Goal: Task Accomplishment & Management: Manage account settings

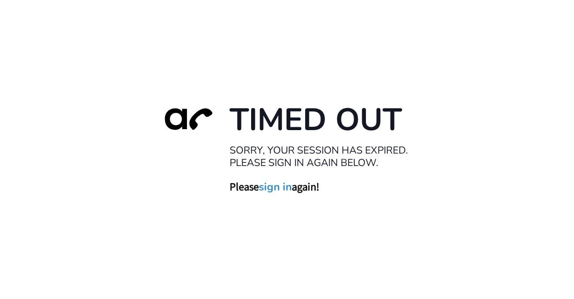
click at [278, 189] on link "sign in" at bounding box center [275, 186] width 33 height 13
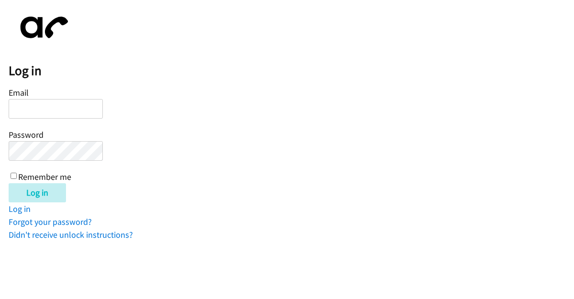
click at [39, 107] on input "Email" at bounding box center [56, 109] width 94 height 20
type input "[PERSON_NAME][EMAIL_ADDRESS][DOMAIN_NAME]"
click at [9, 183] on input "Log in" at bounding box center [37, 192] width 57 height 19
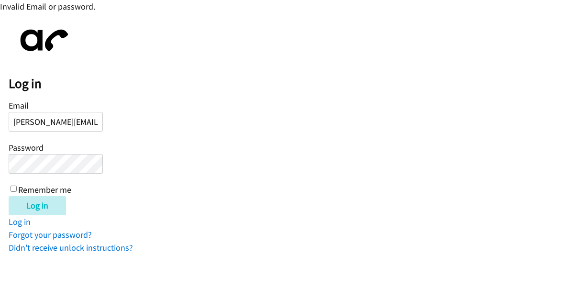
click at [9, 196] on input "Log in" at bounding box center [37, 205] width 57 height 19
click at [144, 230] on div "Log in Email julian@askbillygene.com Password Remember me Log in Log in Forgot …" at bounding box center [292, 138] width 566 height 233
click at [57, 178] on div "Email julian@askbillygene.com Password Remember me" at bounding box center [56, 147] width 94 height 98
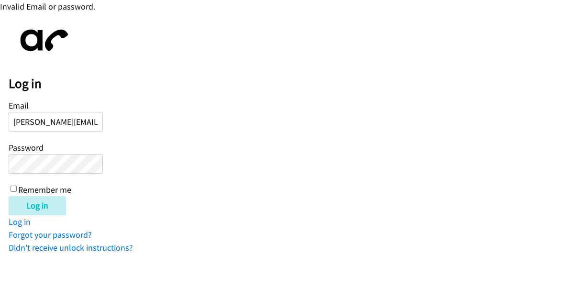
click at [9, 196] on input "Log in" at bounding box center [37, 205] width 57 height 19
click at [30, 233] on link "Forgot your password?" at bounding box center [50, 234] width 83 height 11
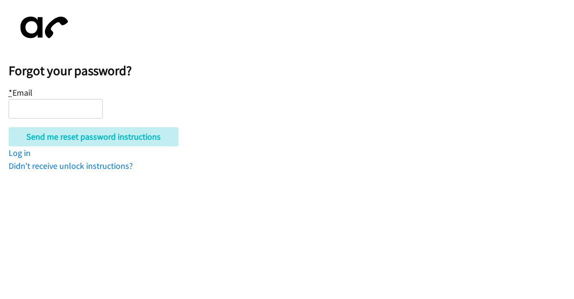
click at [33, 115] on input "* Email" at bounding box center [56, 109] width 94 height 20
type input "[PERSON_NAME][EMAIL_ADDRESS][DOMAIN_NAME]"
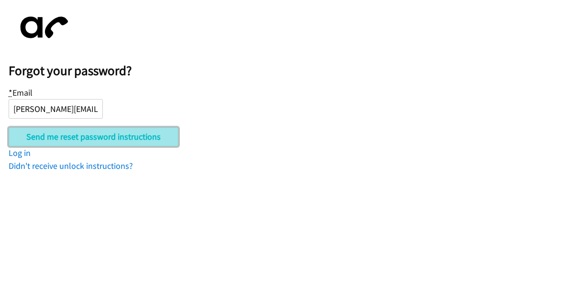
click at [78, 139] on input "Send me reset password instructions" at bounding box center [94, 136] width 170 height 19
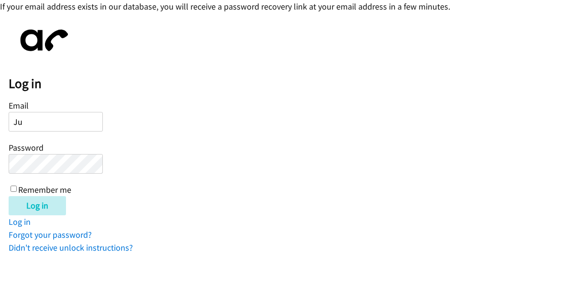
type input "[PERSON_NAME][EMAIL_ADDRESS][DOMAIN_NAME]"
click at [9, 196] on input "Log in" at bounding box center [37, 205] width 57 height 19
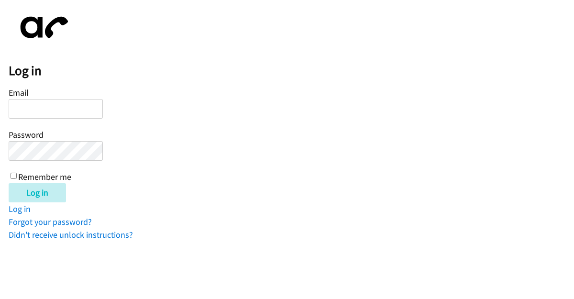
click at [12, 174] on input "Remember me" at bounding box center [14, 176] width 6 height 6
checkbox input "true"
click at [44, 108] on input "Email" at bounding box center [56, 109] width 94 height 20
type input "julian@askbillygene.com"
click at [9, 183] on input "Log in" at bounding box center [37, 192] width 57 height 19
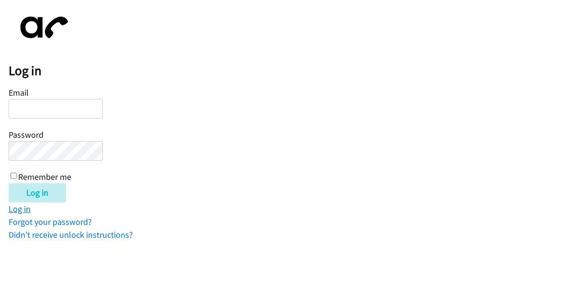
click at [25, 209] on link "Log in" at bounding box center [20, 208] width 22 height 11
type input "julian@askbillygene.com"
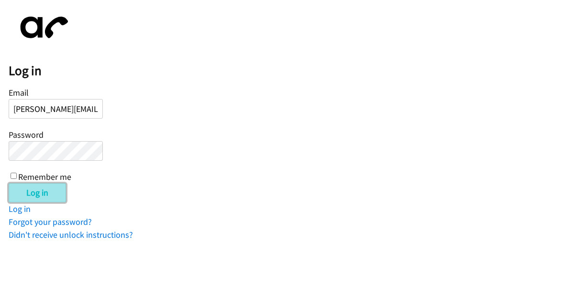
click at [23, 198] on input "Log in" at bounding box center [37, 192] width 57 height 19
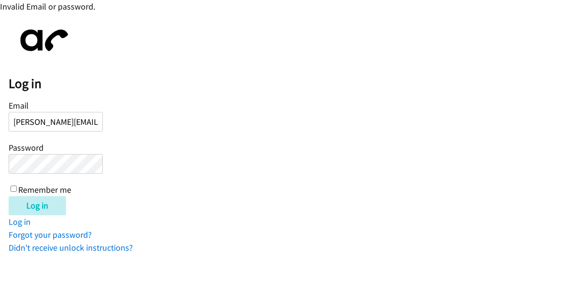
click at [9, 196] on input "Log in" at bounding box center [37, 205] width 57 height 19
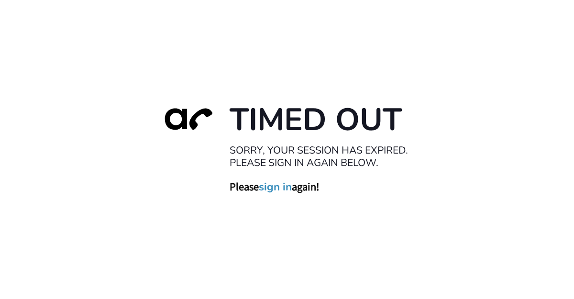
click at [286, 188] on link "sign in" at bounding box center [275, 186] width 33 height 13
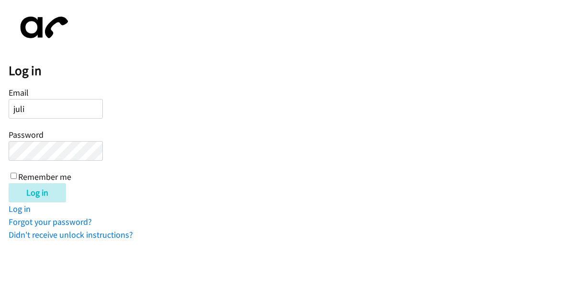
type input "[PERSON_NAME][EMAIL_ADDRESS][DOMAIN_NAME]"
click at [9, 183] on input "Log in" at bounding box center [37, 192] width 57 height 19
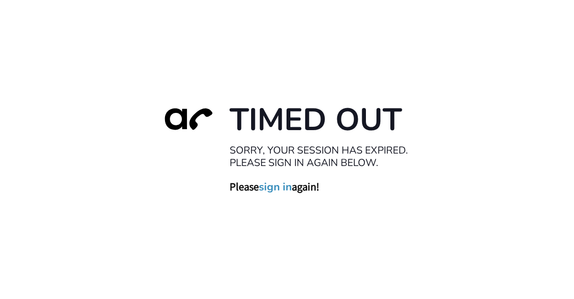
click at [285, 188] on link "sign in" at bounding box center [275, 186] width 33 height 13
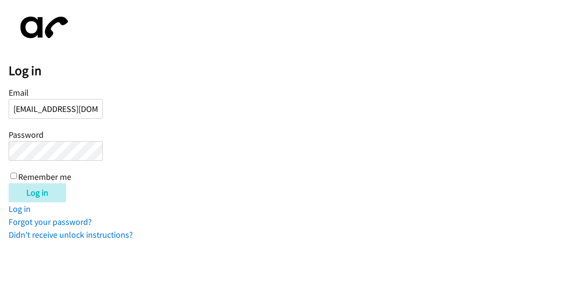
scroll to position [0, 4]
type input "[EMAIL_ADDRESS][DOMAIN_NAME]"
click at [9, 183] on input "Log in" at bounding box center [37, 192] width 57 height 19
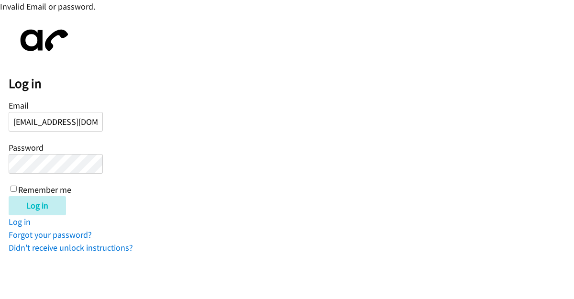
click at [76, 177] on div "Email julian17arce@gmail.com Password Remember me" at bounding box center [56, 147] width 94 height 98
click at [9, 196] on input "Log in" at bounding box center [37, 205] width 57 height 19
click at [54, 123] on input "[EMAIL_ADDRESS][DOMAIN_NAME]" at bounding box center [56, 122] width 94 height 20
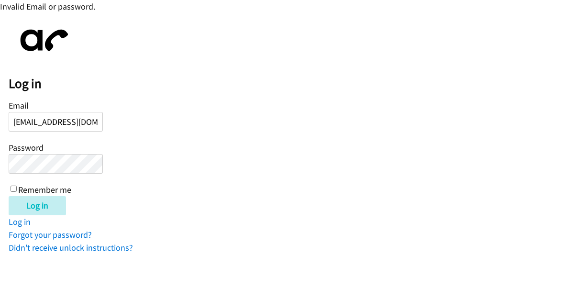
click at [54, 123] on input "[EMAIL_ADDRESS][DOMAIN_NAME]" at bounding box center [56, 122] width 94 height 20
type input "[PERSON_NAME][EMAIL_ADDRESS][DOMAIN_NAME]"
click at [9, 196] on input "Log in" at bounding box center [37, 205] width 57 height 19
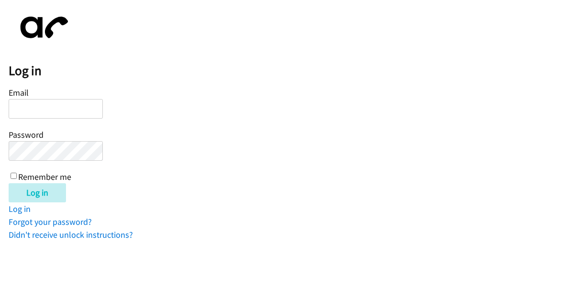
click at [13, 178] on input "Remember me" at bounding box center [14, 176] width 6 height 6
checkbox input "true"
click at [70, 233] on link "Didn't receive unlock instructions?" at bounding box center [71, 234] width 124 height 11
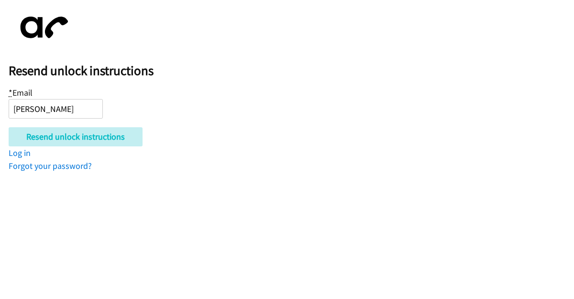
type input "[PERSON_NAME][EMAIL_ADDRESS][DOMAIN_NAME]"
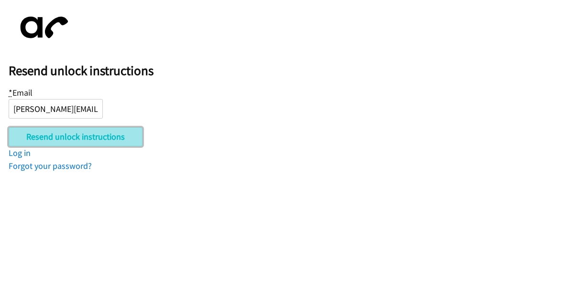
click at [67, 135] on input "Resend unlock instructions" at bounding box center [76, 136] width 134 height 19
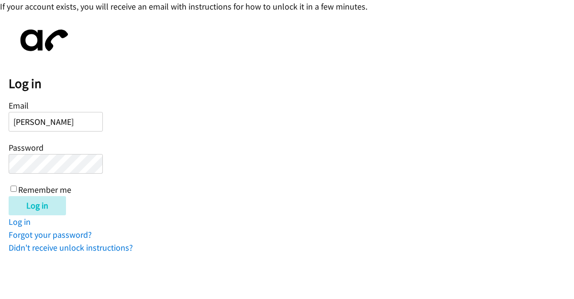
type input "[PERSON_NAME][EMAIL_ADDRESS][DOMAIN_NAME]"
click at [9, 196] on input "Log in" at bounding box center [37, 205] width 57 height 19
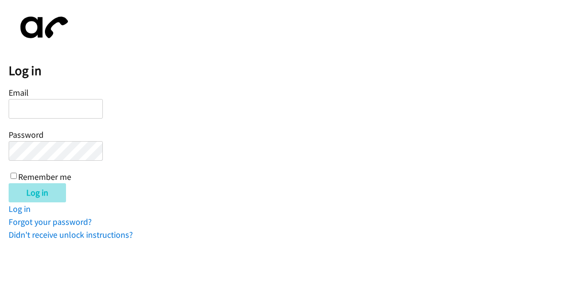
type input "julian@askbillygene.com"
click at [56, 196] on input "Log in" at bounding box center [37, 192] width 57 height 19
type input "[PERSON_NAME][EMAIL_ADDRESS][DOMAIN_NAME]"
click at [11, 215] on div "Log in Email julian@askbillygene.com Password Remember me Log in Log in Forgot …" at bounding box center [292, 125] width 566 height 233
click at [13, 174] on input "Remember me" at bounding box center [14, 176] width 6 height 6
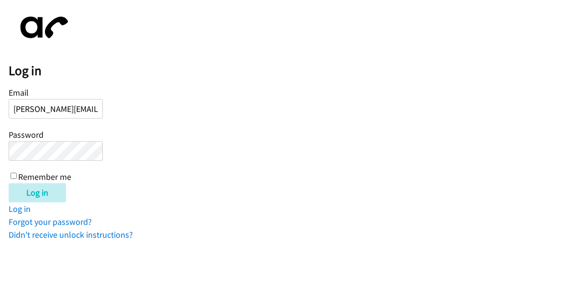
checkbox input "true"
click at [20, 188] on input "Log in" at bounding box center [37, 192] width 57 height 19
click at [207, 77] on h2 "Log in" at bounding box center [292, 71] width 566 height 16
